Goal: Obtain resource: Obtain resource

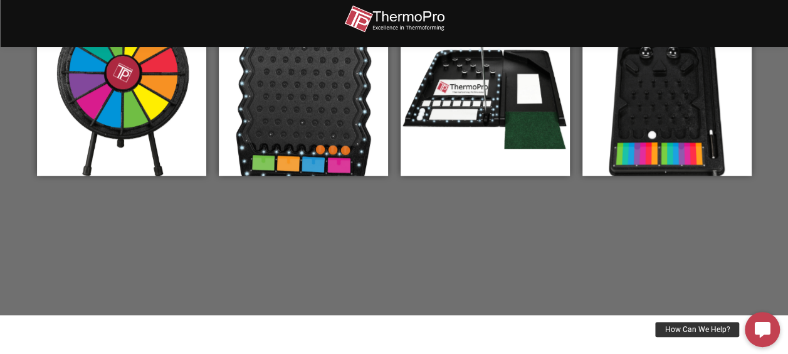
scroll to position [520, 0]
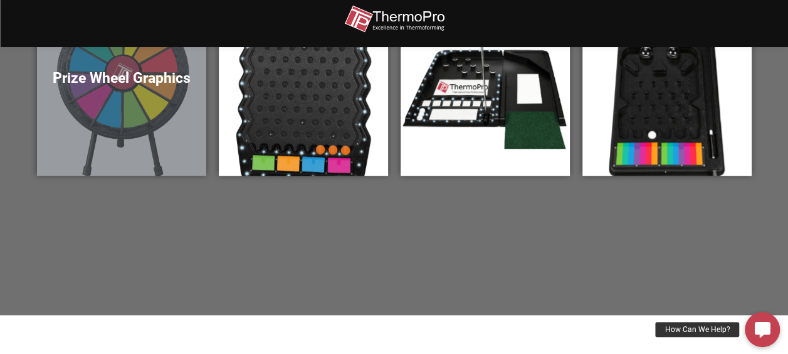
click at [164, 147] on div "Prize Wheel Graphics" at bounding box center [121, 81] width 169 height 188
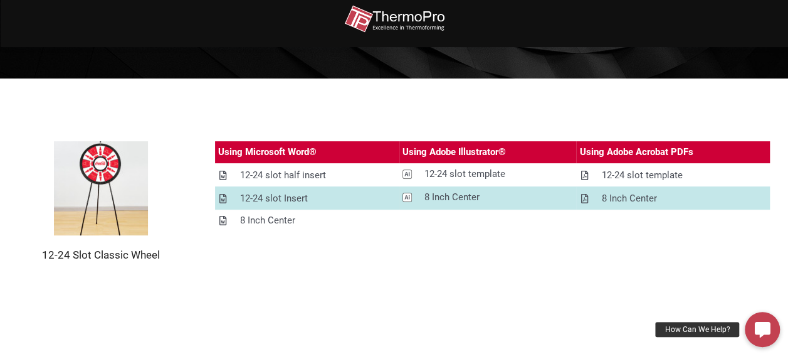
click at [456, 241] on div "Using Microsoft Word® Using Adobe Illustrator® Using Adobe Acrobat PDFs 12-24 s…" at bounding box center [493, 201] width 556 height 120
click at [272, 176] on div "12-24 slot half insert" at bounding box center [283, 175] width 86 height 16
click at [404, 174] on icon at bounding box center [407, 173] width 9 height 9
